Goal: Task Accomplishment & Management: Use online tool/utility

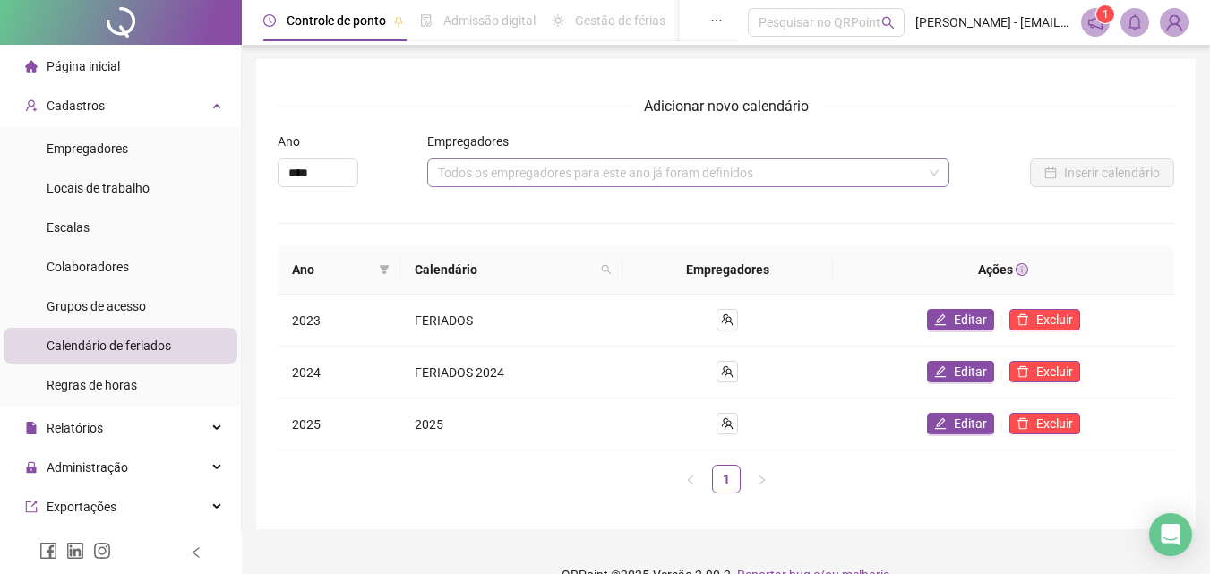
click at [935, 167] on div "Todos os empregadores para este ano já foram definidos" at bounding box center [688, 172] width 522 height 29
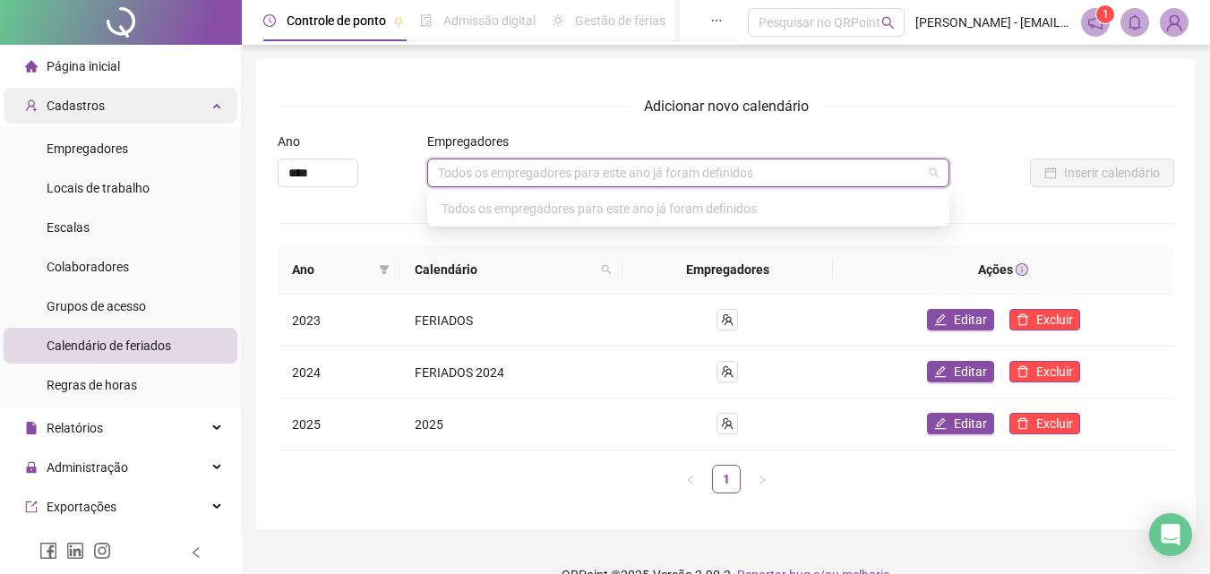
click at [119, 96] on div "Cadastros" at bounding box center [121, 106] width 234 height 36
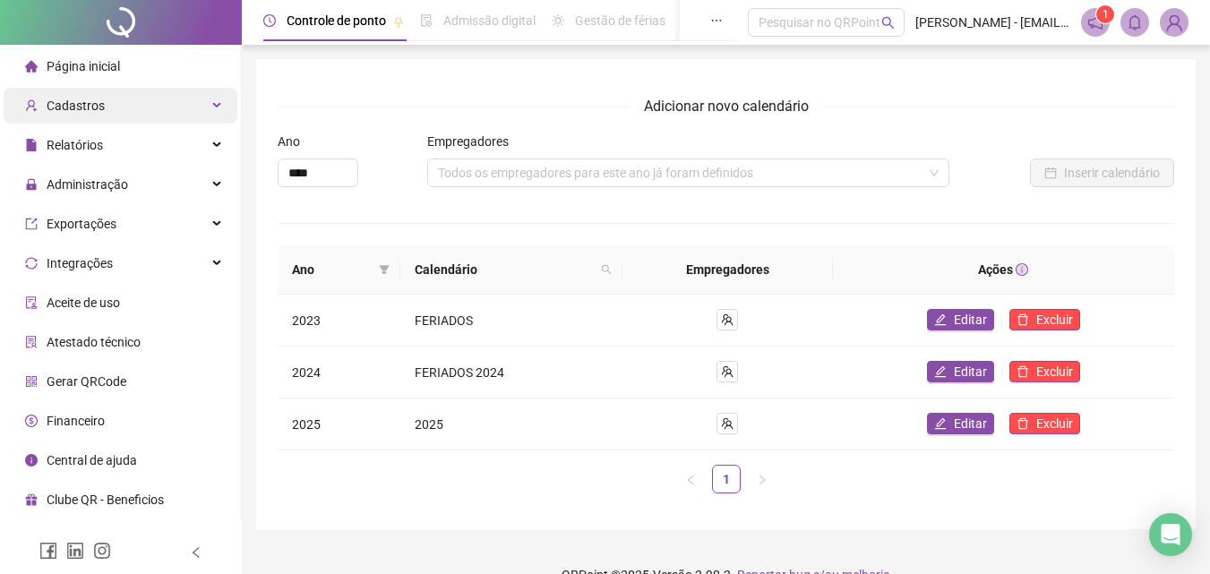
click at [140, 109] on div "Cadastros" at bounding box center [121, 106] width 234 height 36
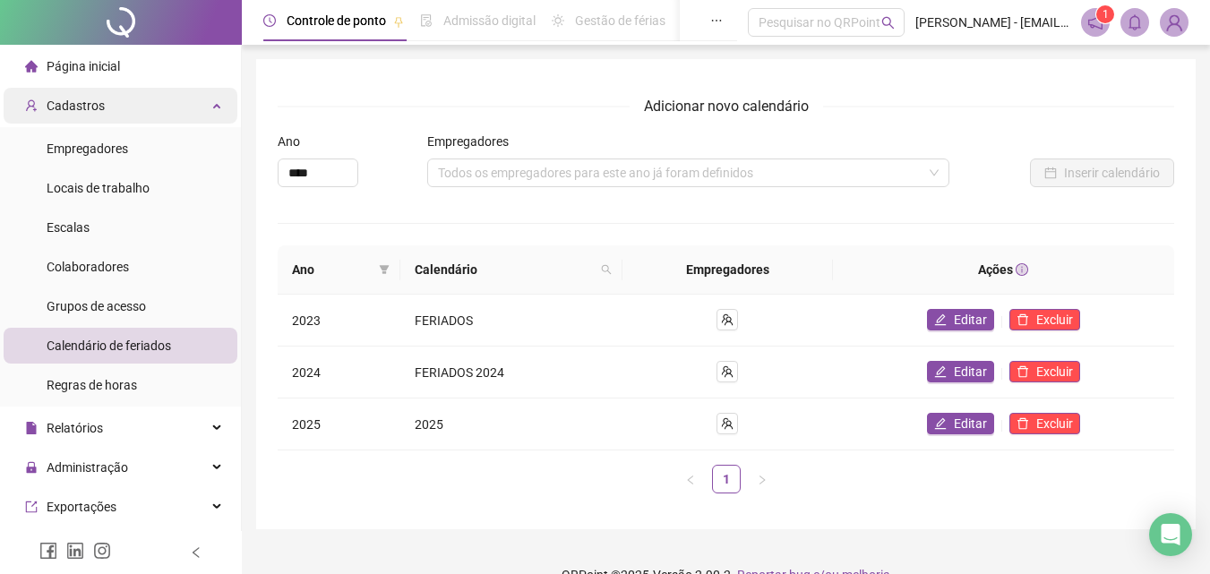
click at [133, 107] on div "Cadastros" at bounding box center [121, 106] width 234 height 36
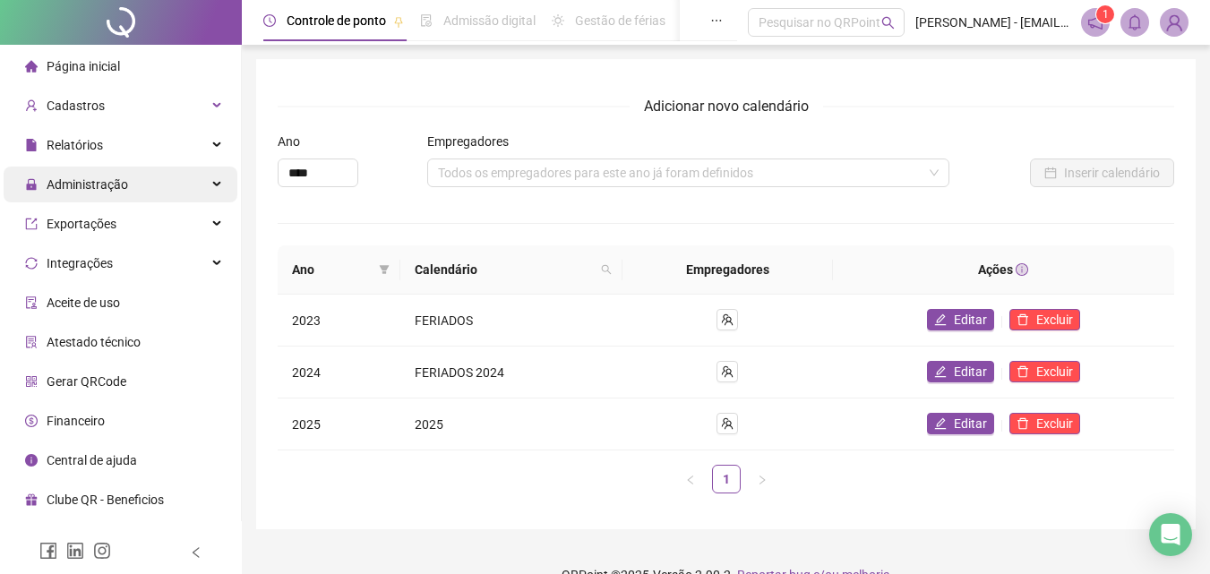
click at [163, 183] on div "Administração" at bounding box center [121, 185] width 234 height 36
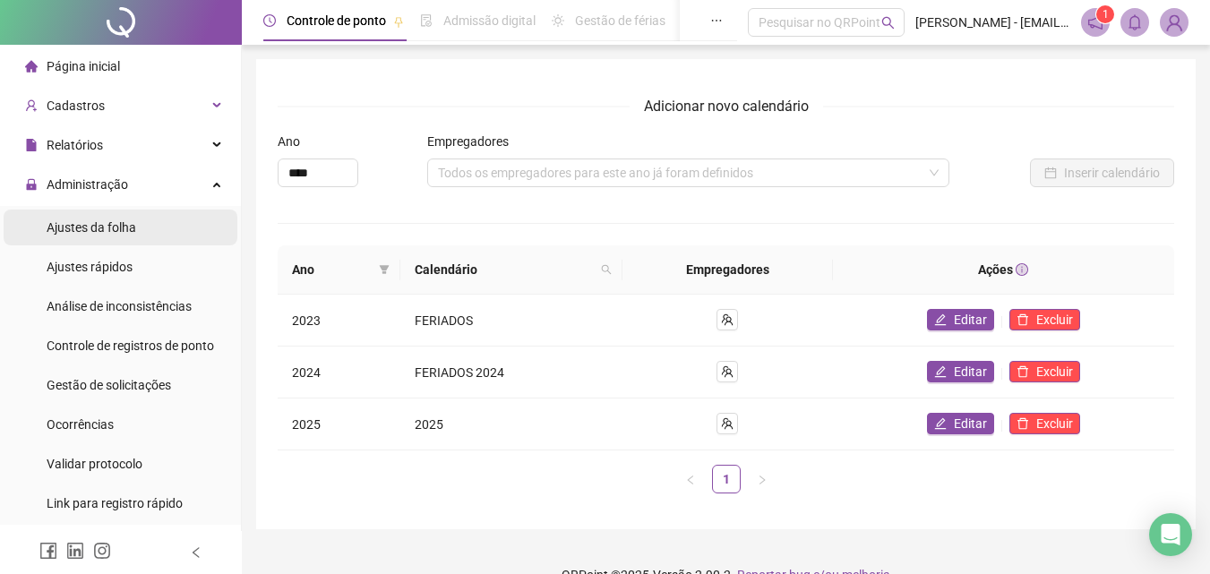
click at [142, 228] on li "Ajustes da folha" at bounding box center [121, 228] width 234 height 36
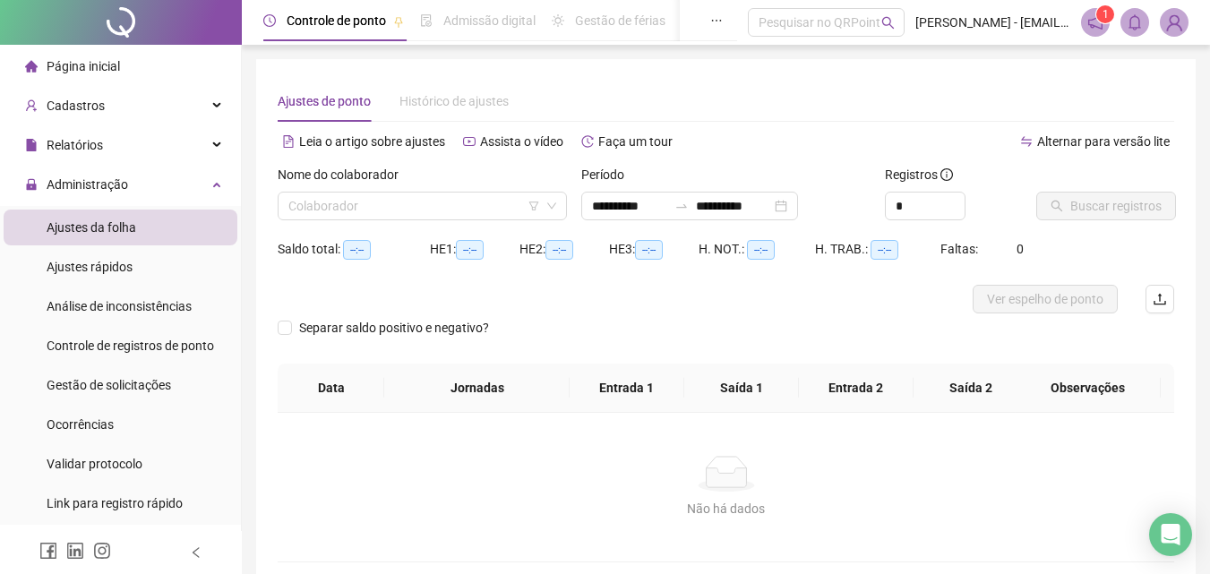
type input "**********"
click at [550, 206] on icon "down" at bounding box center [551, 206] width 11 height 11
click at [551, 210] on icon "down" at bounding box center [551, 206] width 11 height 11
click at [535, 210] on icon "filter" at bounding box center [534, 205] width 10 height 9
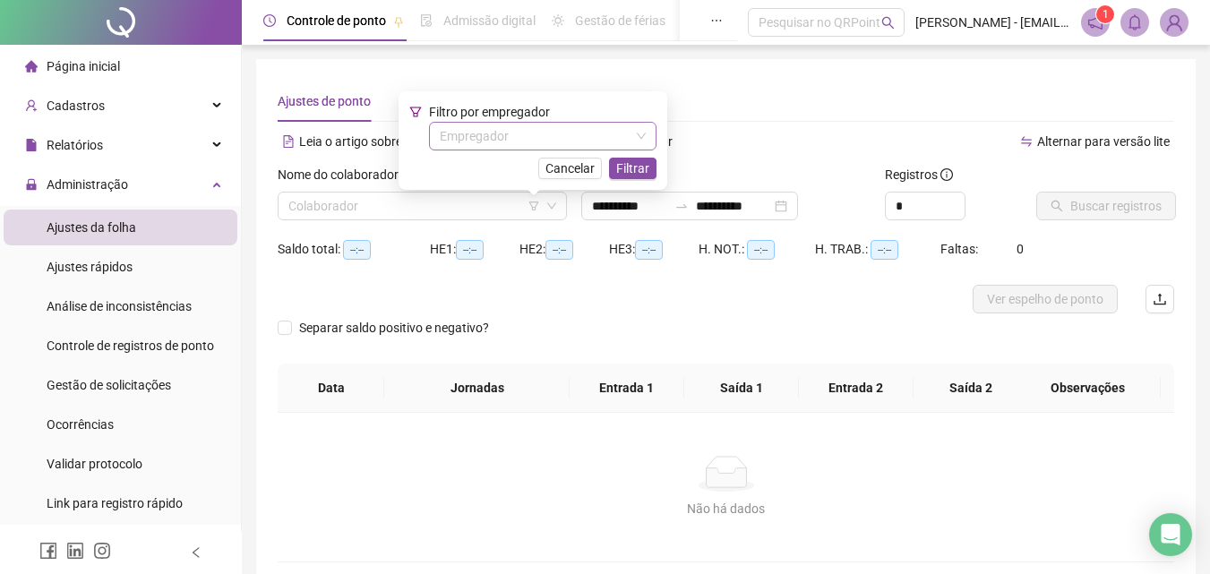
click at [520, 132] on input "search" at bounding box center [535, 136] width 190 height 27
drag, startPoint x: 818, startPoint y: 126, endPoint x: 808, endPoint y: 129, distance: 10.2
click at [809, 128] on div "**********" at bounding box center [726, 322] width 896 height 482
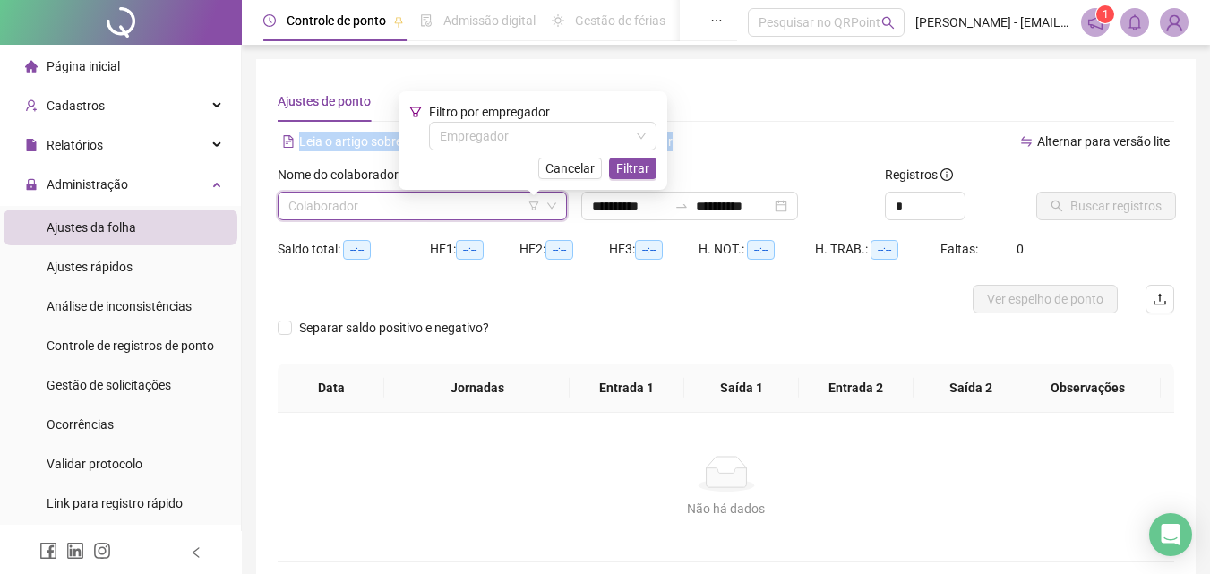
click at [359, 200] on input "search" at bounding box center [414, 206] width 252 height 27
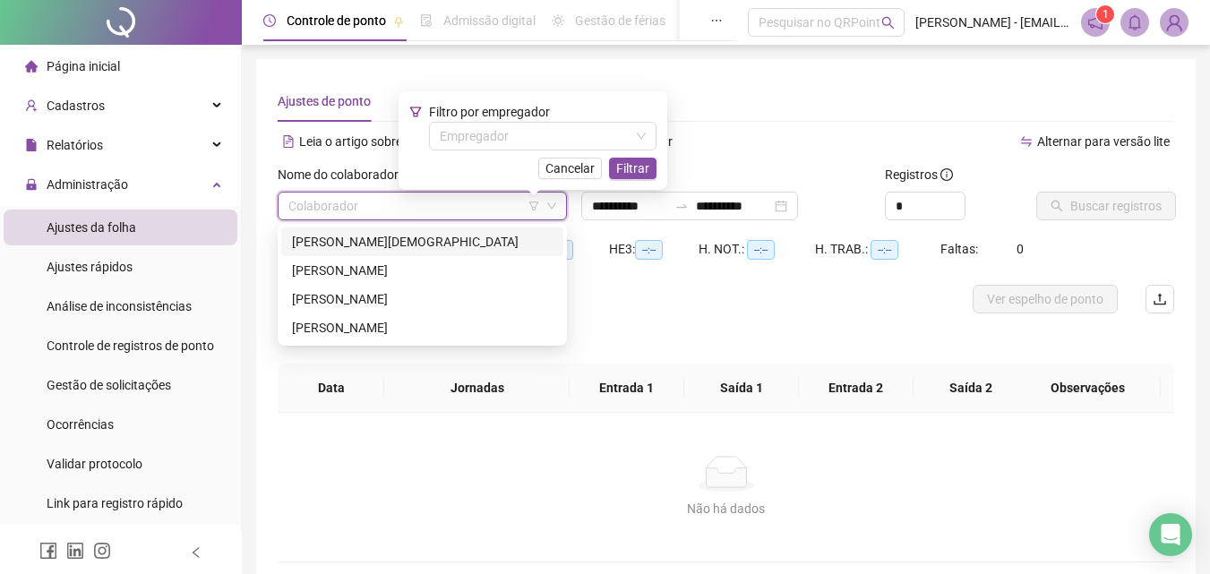
click at [383, 235] on div "[PERSON_NAME][DEMOGRAPHIC_DATA]" at bounding box center [422, 242] width 261 height 20
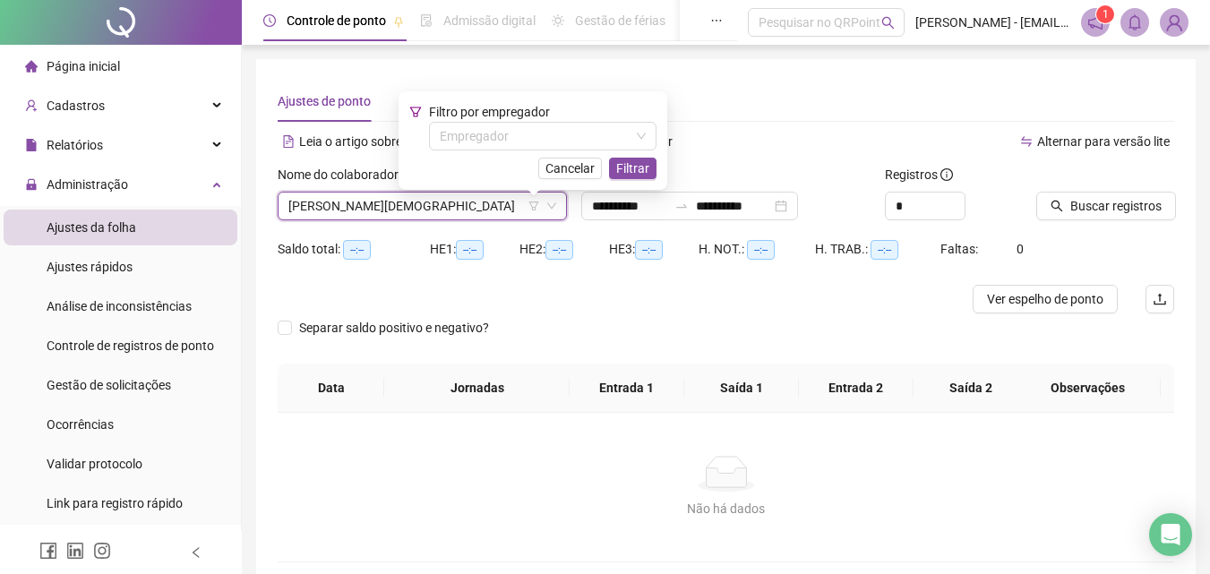
click at [587, 161] on span "Cancelar" at bounding box center [569, 168] width 49 height 20
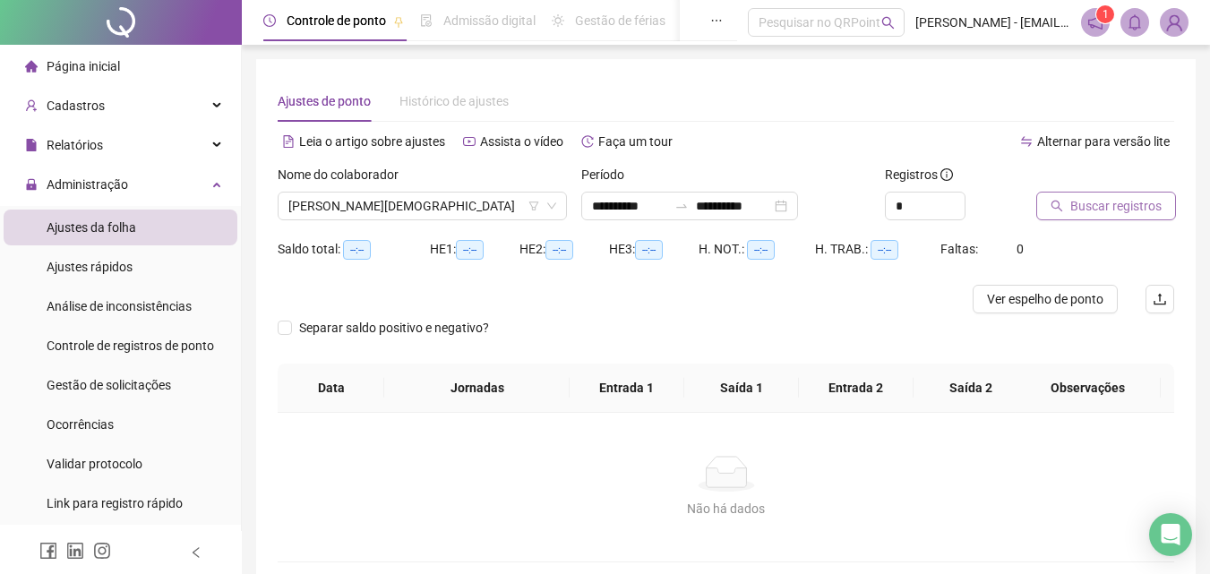
click at [1073, 200] on span "Buscar registros" at bounding box center [1115, 206] width 91 height 20
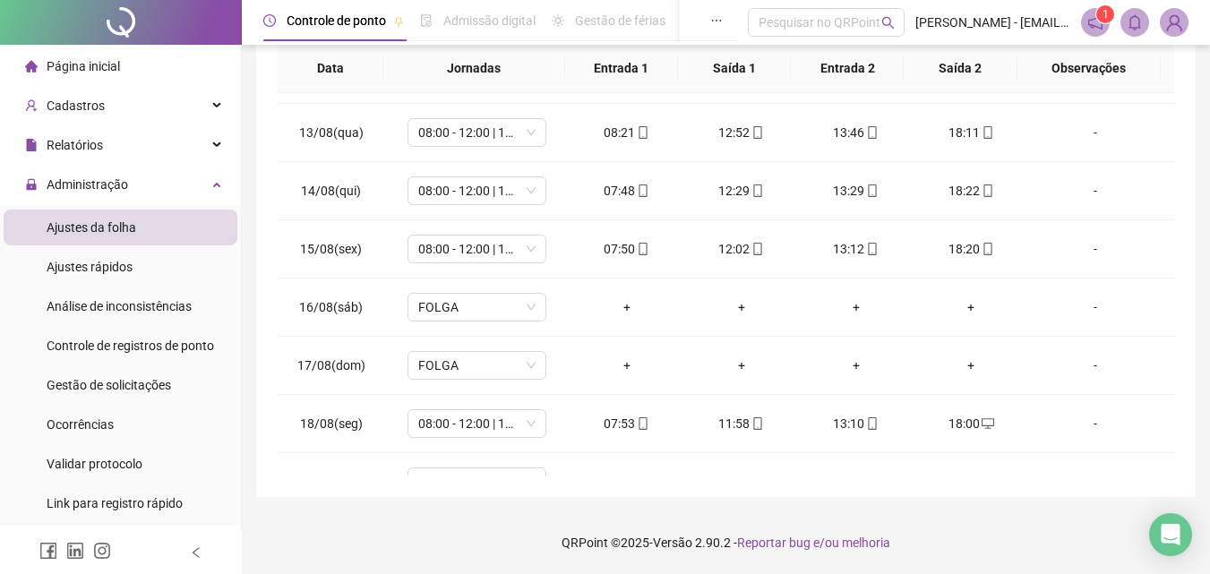
scroll to position [549, 0]
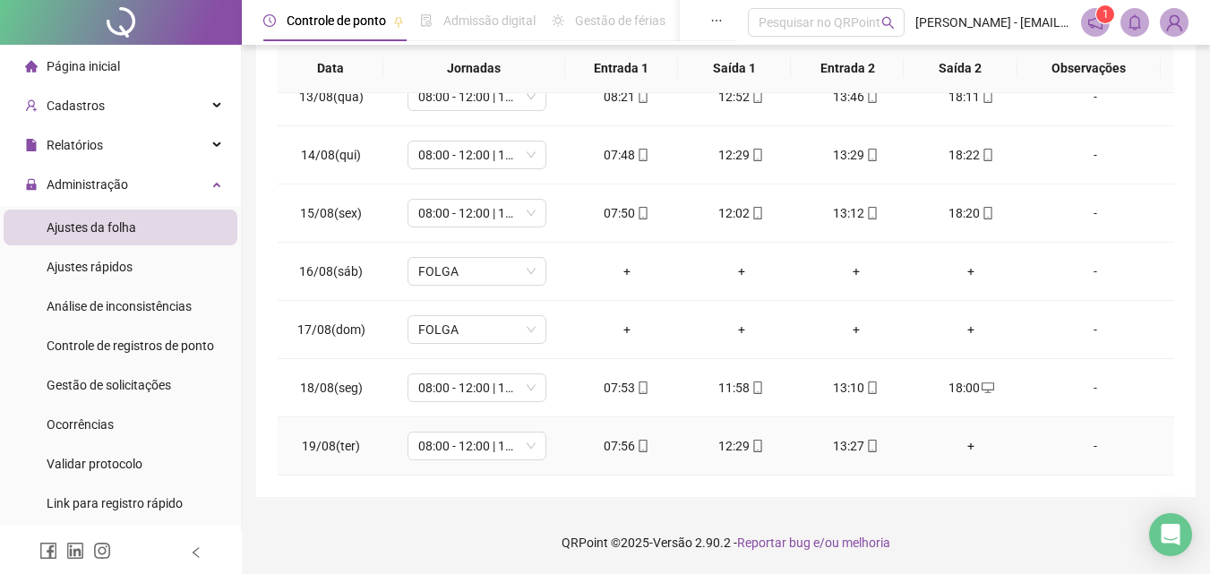
click at [956, 444] on div "+" at bounding box center [971, 446] width 86 height 20
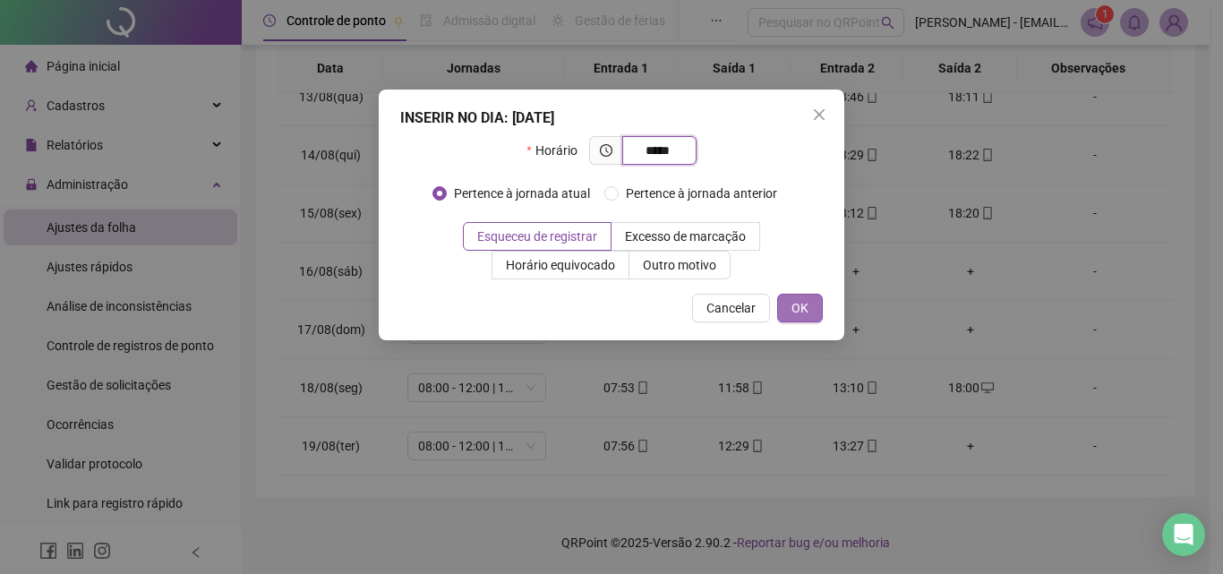
type input "*****"
click at [795, 309] on span "OK" at bounding box center [800, 308] width 17 height 20
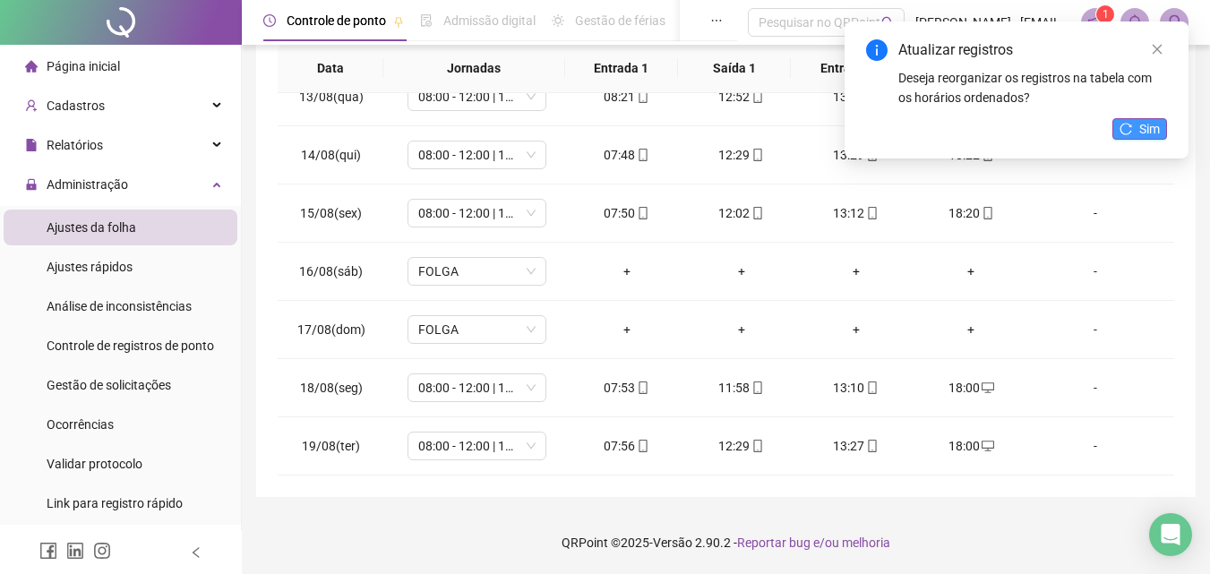
click at [1140, 131] on span "Sim" at bounding box center [1149, 129] width 21 height 20
